Goal: Information Seeking & Learning: Understand process/instructions

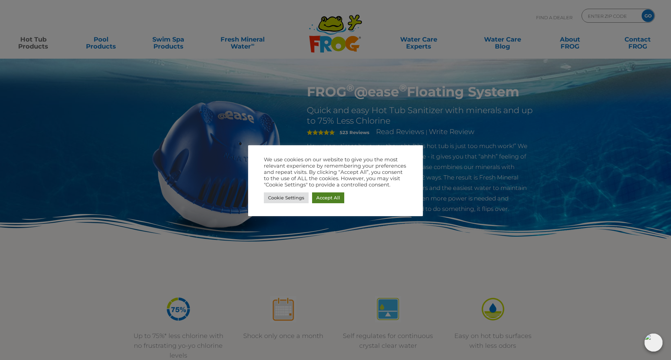
click at [318, 195] on link "Accept All" at bounding box center [328, 198] width 32 height 11
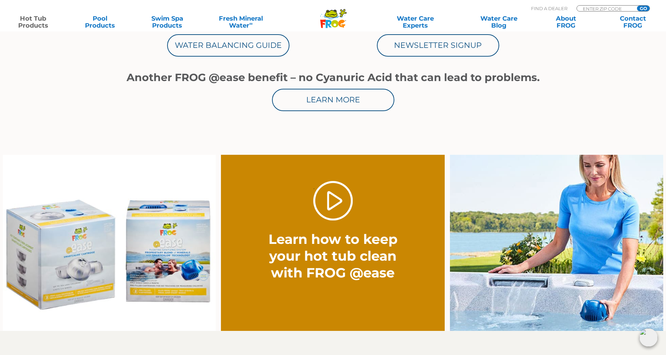
scroll to position [419, 0]
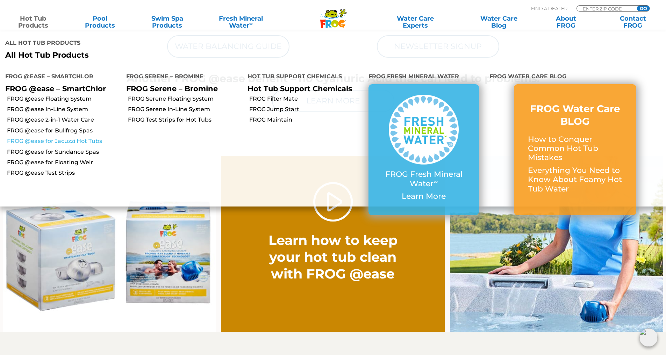
click at [82, 137] on link "FROG @ease for Jacuzzi Hot Tubs" at bounding box center [64, 141] width 114 height 8
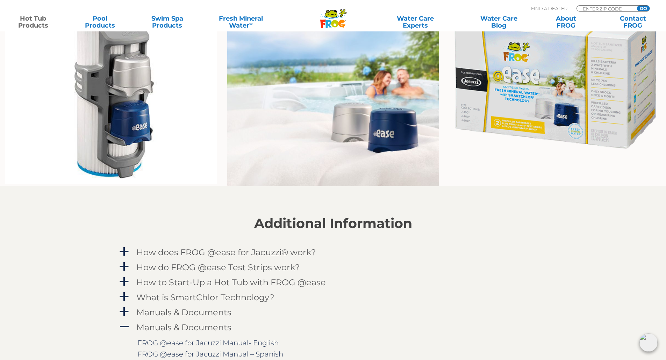
scroll to position [629, 0]
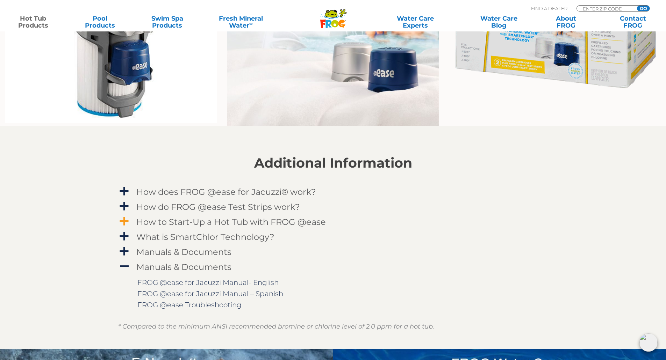
click at [195, 221] on h4 "How to Start-Up a Hot Tub with FROG @ease" at bounding box center [230, 221] width 189 height 9
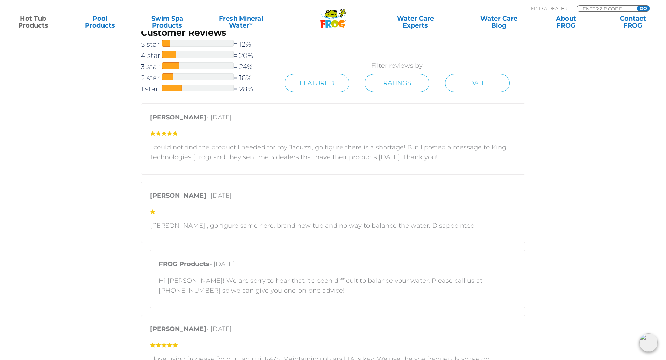
scroll to position [1223, 0]
